Goal: Task Accomplishment & Management: Use online tool/utility

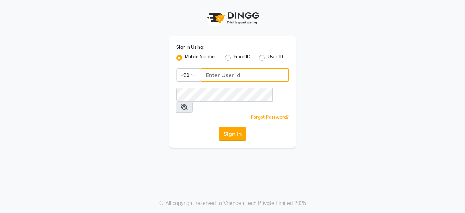
type input "9910088406"
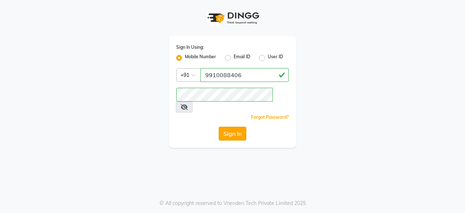
click at [230, 126] on button "Sign In" at bounding box center [233, 133] width 28 height 14
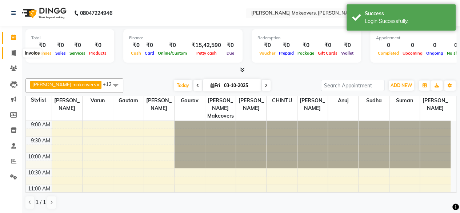
click at [14, 53] on icon at bounding box center [14, 52] width 4 height 5
select select "service"
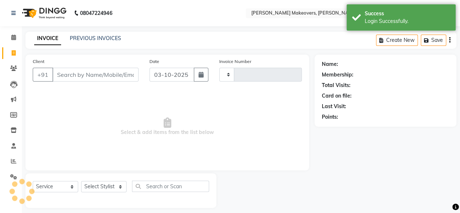
type input "0333"
select select "3533"
select select "P"
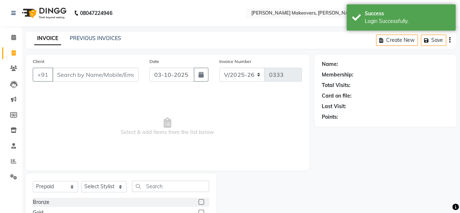
click at [78, 73] on input "Client" at bounding box center [95, 75] width 86 height 14
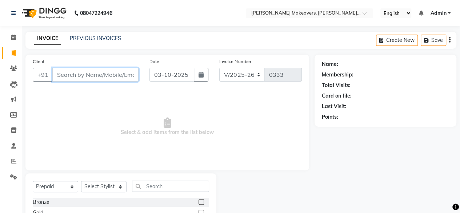
click at [76, 74] on input "Client" at bounding box center [95, 75] width 86 height 14
click at [115, 125] on span "Select & add items from the list below" at bounding box center [167, 126] width 269 height 73
click at [74, 75] on input "Client" at bounding box center [95, 75] width 86 height 14
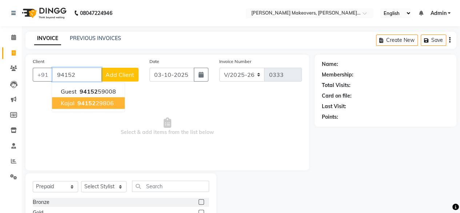
click at [62, 104] on span "Kajal" at bounding box center [68, 102] width 14 height 7
type input "9415229806"
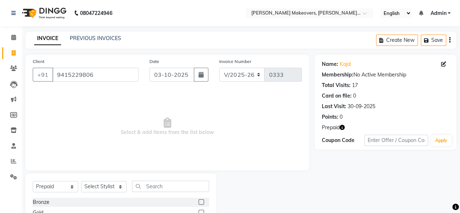
click at [340, 127] on icon "button" at bounding box center [341, 127] width 5 height 5
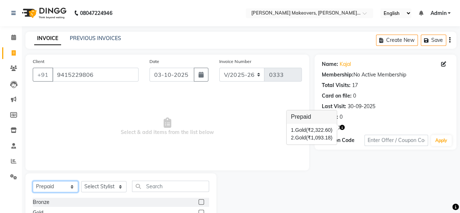
click at [67, 186] on select "Select Service Product Membership Package Voucher Prepaid Gift Card" at bounding box center [55, 186] width 45 height 11
select select "service"
click at [33, 181] on select "Select Service Product Membership Package Voucher Prepaid Gift Card" at bounding box center [55, 186] width 45 height 11
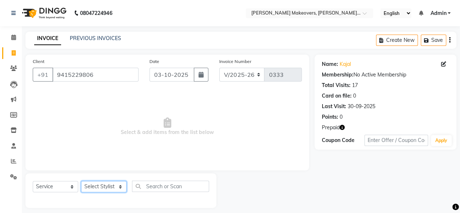
click at [103, 186] on select "Select Stylist [PERSON_NAME] makeovers Anuj CHINTU gaurav [PERSON_NAME] [PERSON…" at bounding box center [103, 186] width 45 height 11
click at [81, 181] on select "Select Stylist [PERSON_NAME] makeovers Anuj CHINTU gaurav [PERSON_NAME] [PERSON…" at bounding box center [103, 186] width 45 height 11
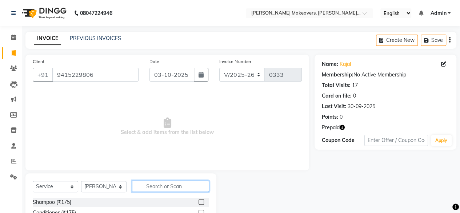
click at [155, 181] on input "text" at bounding box center [170, 185] width 77 height 11
click at [341, 126] on icon "button" at bounding box center [341, 127] width 5 height 5
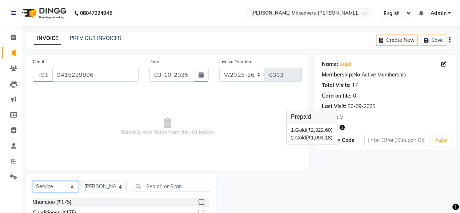
click at [59, 187] on select "Select Service Product Membership Package Voucher Prepaid Gift Card" at bounding box center [55, 186] width 45 height 11
click at [33, 181] on select "Select Service Product Membership Package Voucher Prepaid Gift Card" at bounding box center [55, 186] width 45 height 11
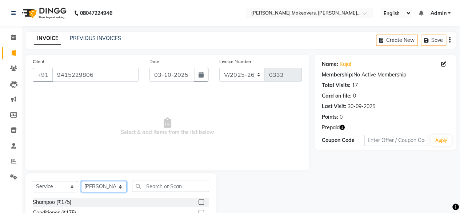
click at [103, 189] on select "Select Stylist [PERSON_NAME] makeovers Anuj CHINTU gaurav [PERSON_NAME] [PERSON…" at bounding box center [103, 186] width 45 height 11
select select "22733"
click at [81, 181] on select "Select Stylist [PERSON_NAME] makeovers Anuj CHINTU gaurav [PERSON_NAME] [PERSON…" at bounding box center [103, 186] width 45 height 11
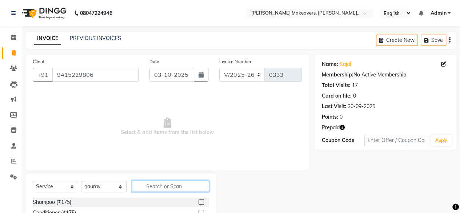
click at [158, 184] on input "text" at bounding box center [170, 185] width 77 height 11
type input "r"
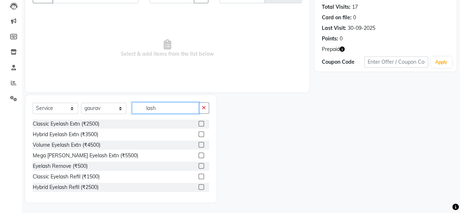
type input "lash"
click at [198, 186] on label at bounding box center [200, 186] width 5 height 5
click at [198, 186] on input "checkbox" at bounding box center [200, 187] width 5 height 5
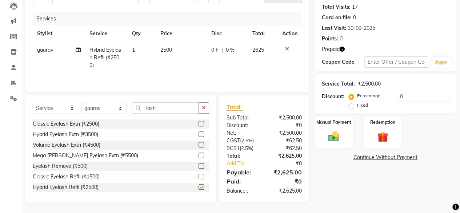
checkbox input "false"
click at [121, 110] on select "Select Stylist [PERSON_NAME] makeovers Anuj CHINTU gaurav [PERSON_NAME] [PERSON…" at bounding box center [103, 108] width 45 height 11
select select "22734"
click at [81, 103] on select "Select Stylist [PERSON_NAME] makeovers Anuj CHINTU gaurav [PERSON_NAME] [PERSON…" at bounding box center [103, 108] width 45 height 11
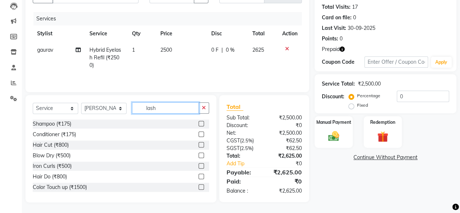
click at [165, 109] on input "lash" at bounding box center [165, 107] width 67 height 11
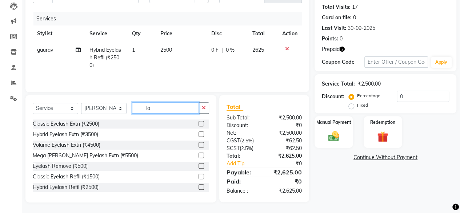
type input "l"
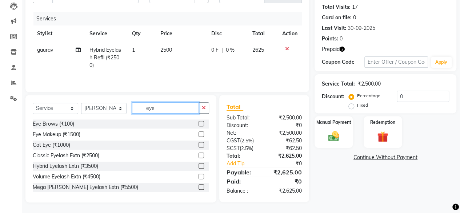
type input "eye"
click at [198, 123] on label at bounding box center [200, 123] width 5 height 5
click at [198, 123] on input "checkbox" at bounding box center [200, 123] width 5 height 5
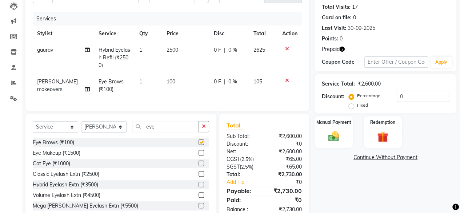
checkbox input "false"
click at [121, 132] on select "Select Stylist [PERSON_NAME] makeovers Anuj CHINTU gaurav [PERSON_NAME] [PERSON…" at bounding box center [103, 126] width 45 height 11
select select "16853"
click at [81, 126] on select "Select Stylist [PERSON_NAME] makeovers Anuj CHINTU gaurav [PERSON_NAME] [PERSON…" at bounding box center [103, 126] width 45 height 11
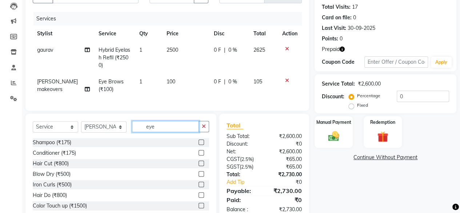
click at [173, 129] on input "eye" at bounding box center [165, 126] width 67 height 11
type input "e"
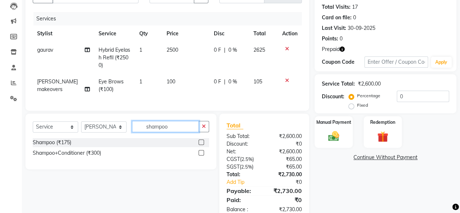
type input "shampoo"
click at [201, 155] on label at bounding box center [200, 152] width 5 height 5
click at [201, 155] on input "checkbox" at bounding box center [200, 152] width 5 height 5
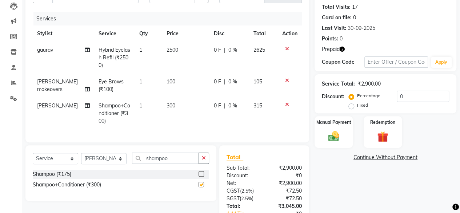
checkbox input "false"
click at [113, 163] on select "Select Stylist [PERSON_NAME] makeovers Anuj CHINTU gaurav [PERSON_NAME] [PERSON…" at bounding box center [103, 158] width 45 height 11
select select "16852"
click at [81, 158] on select "Select Stylist [PERSON_NAME] makeovers Anuj CHINTU gaurav [PERSON_NAME] [PERSON…" at bounding box center [103, 158] width 45 height 11
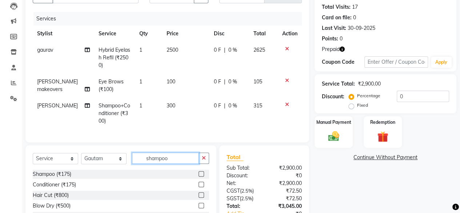
click at [180, 164] on input "shampoo" at bounding box center [165, 157] width 67 height 11
type input "s"
type input "blow"
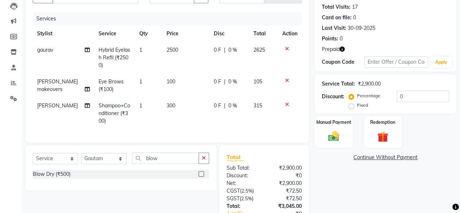
click at [201, 176] on label at bounding box center [200, 173] width 5 height 5
click at [201, 176] on input "checkbox" at bounding box center [200, 174] width 5 height 5
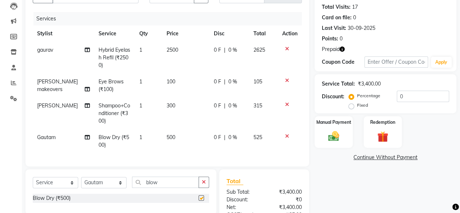
checkbox input "false"
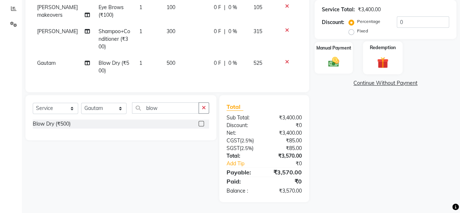
click at [382, 49] on div "Redemption" at bounding box center [383, 57] width 40 height 33
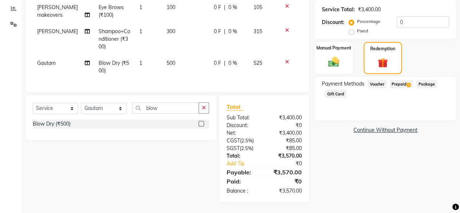
click at [400, 80] on span "Prepaid 2" at bounding box center [401, 84] width 24 height 8
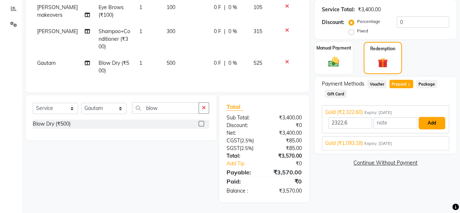
click at [427, 119] on button "Add" at bounding box center [431, 123] width 27 height 12
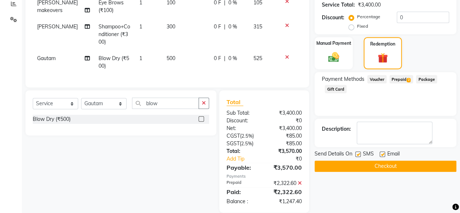
click at [400, 80] on span "Prepaid 2" at bounding box center [401, 79] width 24 height 8
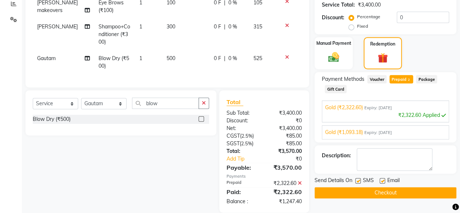
click at [414, 132] on div "Gold (₹1,093.18) Expiry: [DATE]" at bounding box center [385, 132] width 121 height 8
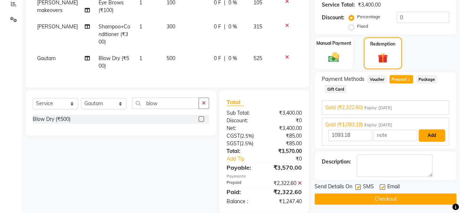
click at [434, 136] on button "Add" at bounding box center [431, 135] width 27 height 12
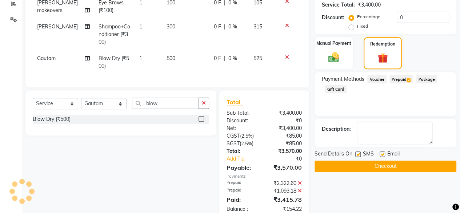
scroll to position [180, 0]
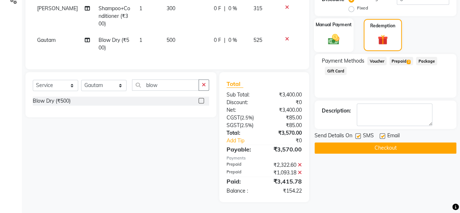
click at [321, 26] on div "Manual Payment" at bounding box center [334, 35] width 40 height 34
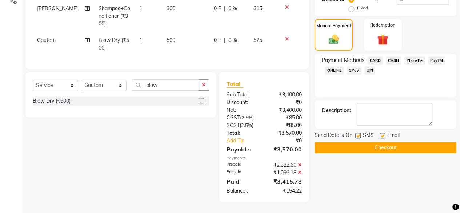
click at [337, 66] on span "ONLINE" at bounding box center [334, 70] width 19 height 8
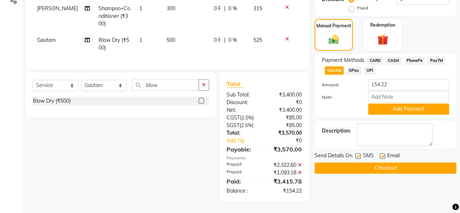
click at [388, 97] on div "Note:" at bounding box center [385, 97] width 138 height 12
click at [389, 103] on button "Add Payment" at bounding box center [408, 108] width 81 height 11
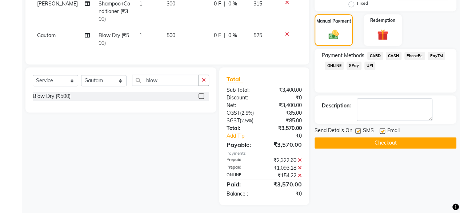
click at [375, 140] on button "Checkout" at bounding box center [385, 142] width 142 height 11
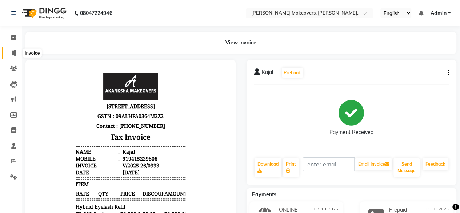
click at [15, 55] on icon at bounding box center [14, 52] width 4 height 5
select select "service"
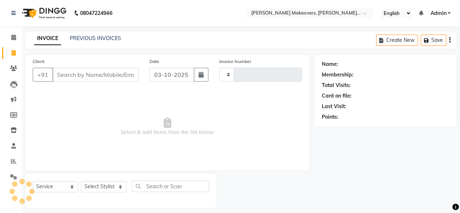
scroll to position [5, 0]
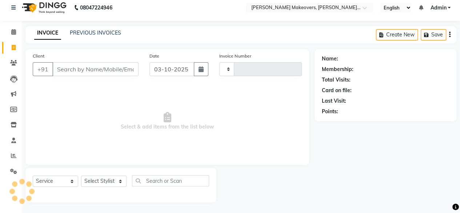
type input "0334"
select select "3533"
select select "P"
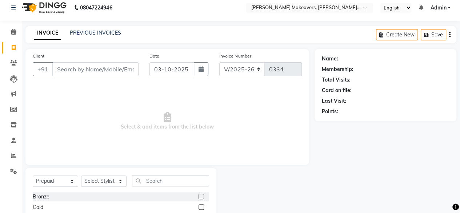
click at [79, 65] on input "Client" at bounding box center [95, 69] width 86 height 14
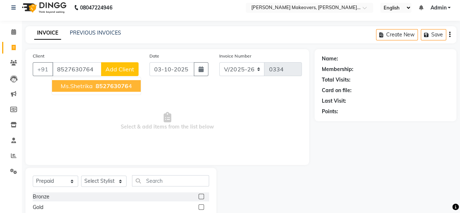
type input "8527630764"
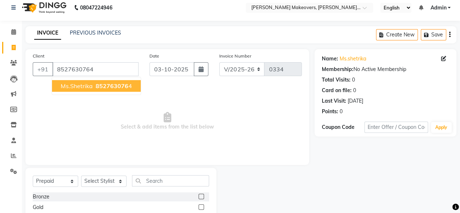
click at [91, 85] on span "Ms.Shetrika" at bounding box center [77, 85] width 32 height 7
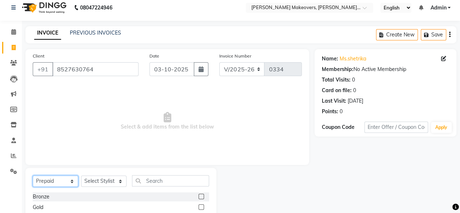
click at [58, 177] on select "Select Service Product Membership Package Voucher Prepaid Gift Card" at bounding box center [55, 180] width 45 height 11
select select "service"
click at [33, 175] on select "Select Service Product Membership Package Voucher Prepaid Gift Card" at bounding box center [55, 180] width 45 height 11
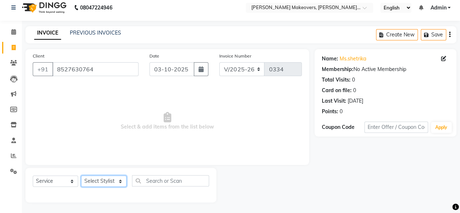
click at [102, 180] on select "Select Stylist [PERSON_NAME] makeovers Anuj CHINTU gaurav [PERSON_NAME] [PERSON…" at bounding box center [103, 180] width 45 height 11
select select "22733"
click at [81, 175] on select "Select Stylist [PERSON_NAME] makeovers Anuj CHINTU gaurav [PERSON_NAME] [PERSON…" at bounding box center [103, 180] width 45 height 11
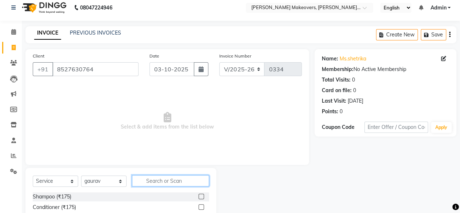
click at [156, 181] on input "text" at bounding box center [170, 180] width 77 height 11
type input "nail paint"
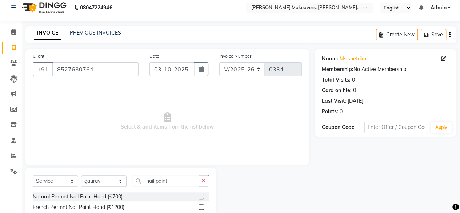
click at [201, 197] on label at bounding box center [200, 195] width 5 height 5
click at [201, 197] on input "checkbox" at bounding box center [200, 196] width 5 height 5
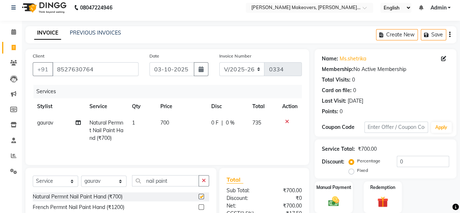
checkbox input "false"
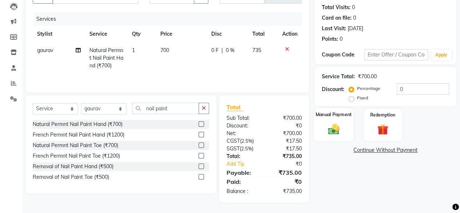
click at [334, 117] on div "Manual Payment" at bounding box center [334, 124] width 40 height 33
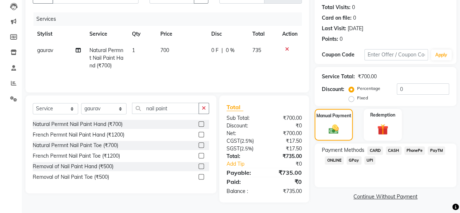
click at [334, 157] on span "ONLINE" at bounding box center [334, 160] width 19 height 8
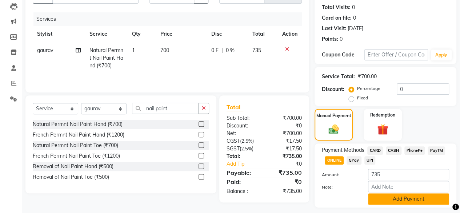
click at [395, 201] on button "Add Payment" at bounding box center [408, 198] width 81 height 11
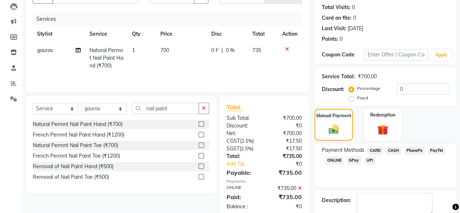
scroll to position [118, 0]
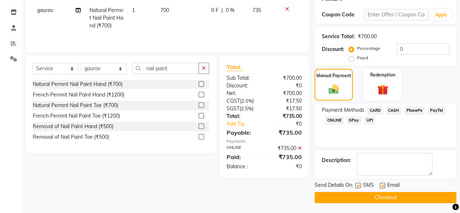
click at [408, 196] on button "Checkout" at bounding box center [385, 197] width 142 height 11
